Goal: Information Seeking & Learning: Learn about a topic

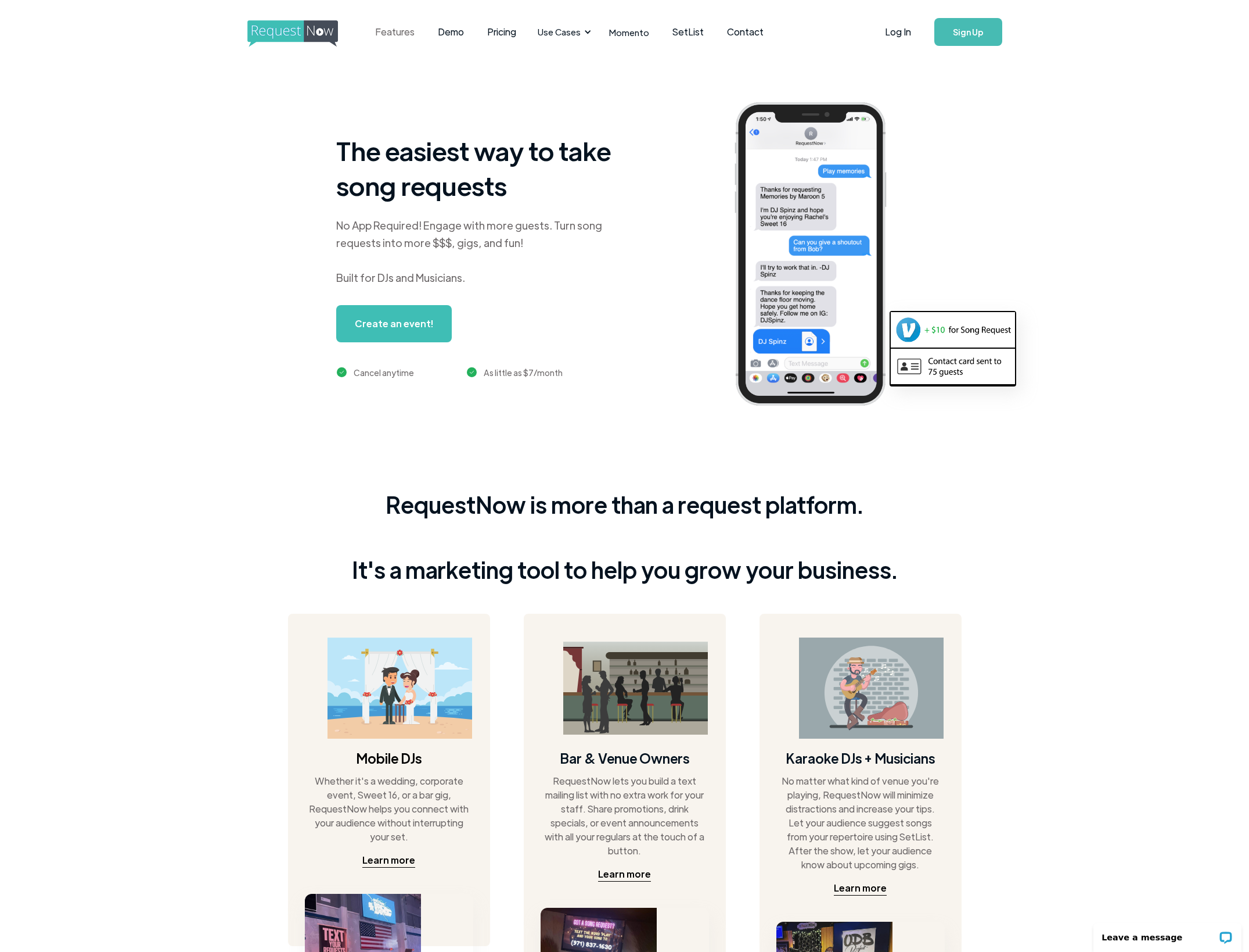
click at [393, 30] on link "Features" at bounding box center [395, 32] width 63 height 36
